Goal: Task Accomplishment & Management: Manage account settings

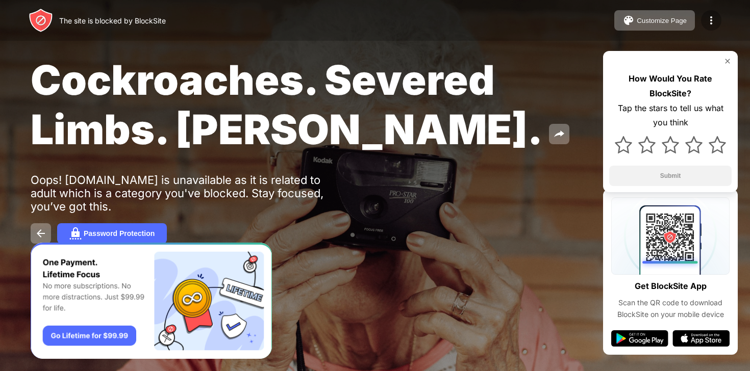
click at [708, 16] on img at bounding box center [711, 20] width 12 height 12
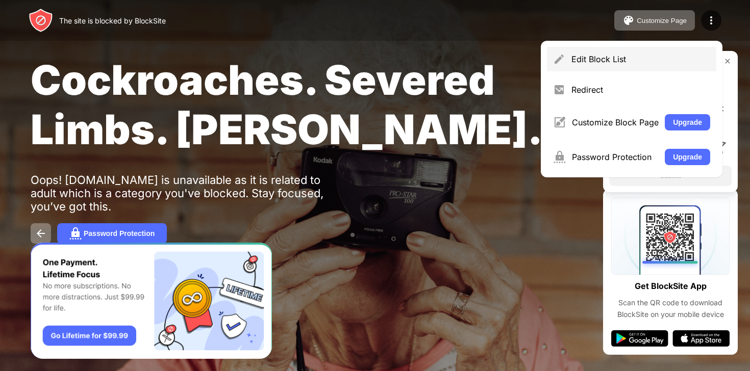
click at [571, 55] on div "Edit Block List" at bounding box center [631, 59] width 169 height 24
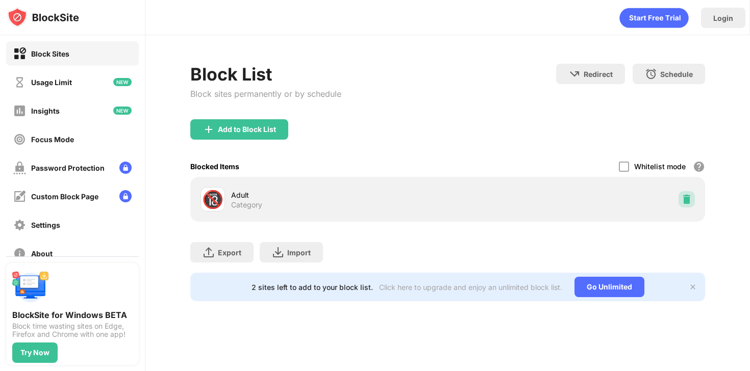
click at [686, 202] on img at bounding box center [687, 199] width 10 height 10
